Goal: Navigation & Orientation: Go to known website

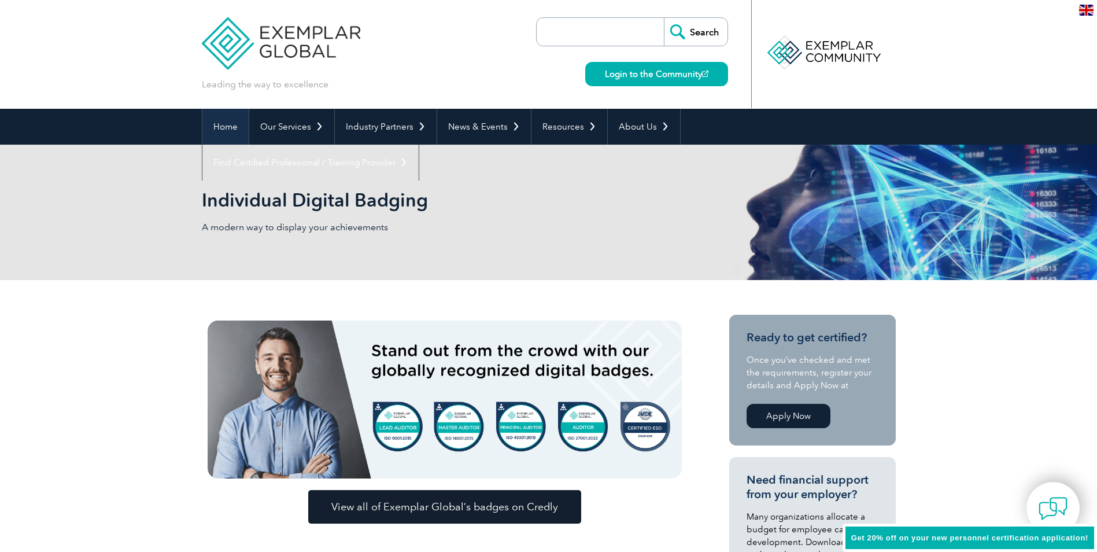
click at [215, 124] on link "Home" at bounding box center [225, 127] width 46 height 36
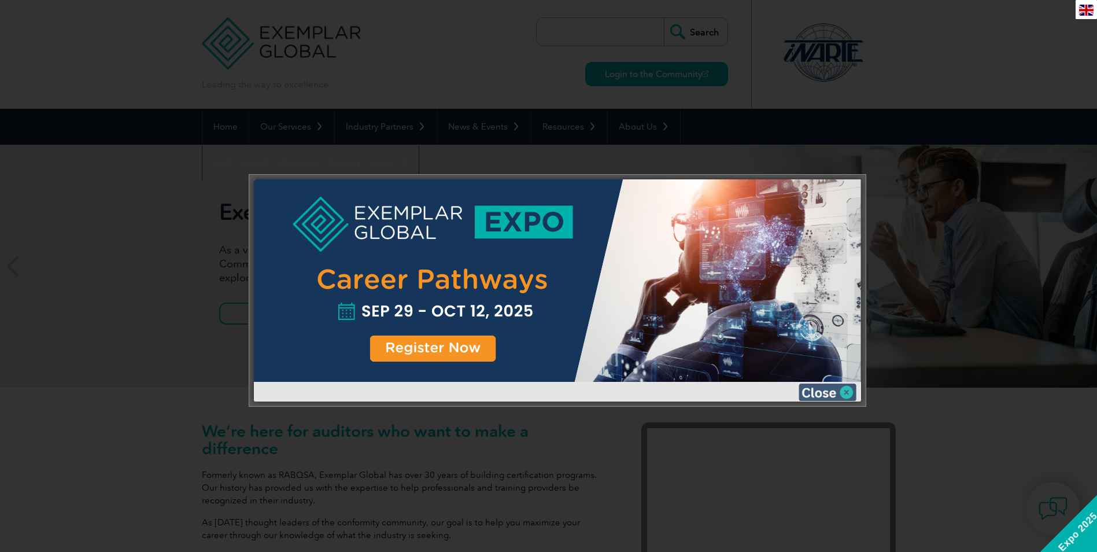
click at [824, 394] on img at bounding box center [828, 392] width 58 height 17
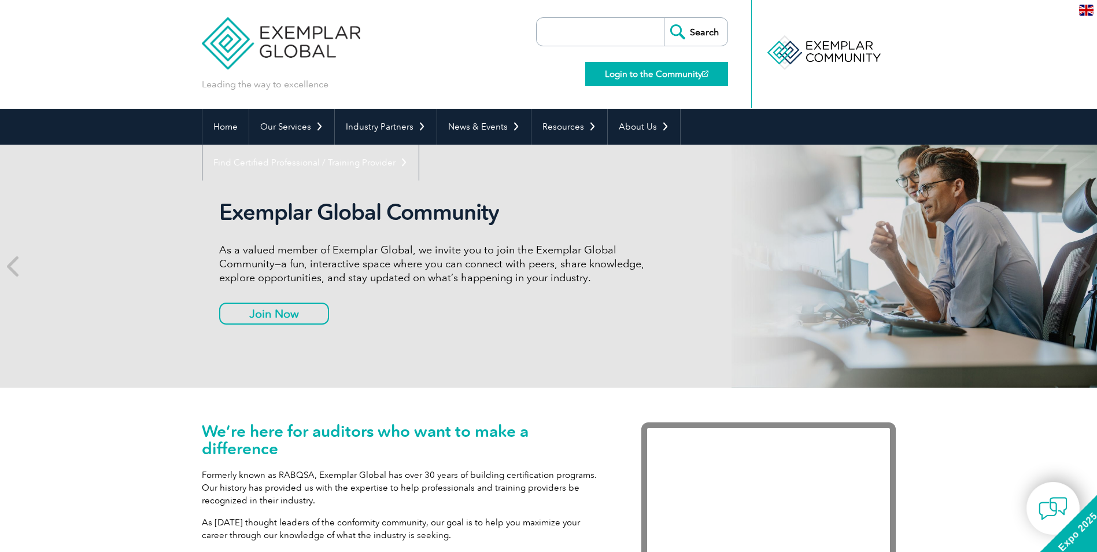
click at [651, 76] on link "Login to the Community" at bounding box center [656, 74] width 143 height 24
